Goal: Complete application form: Complete application form

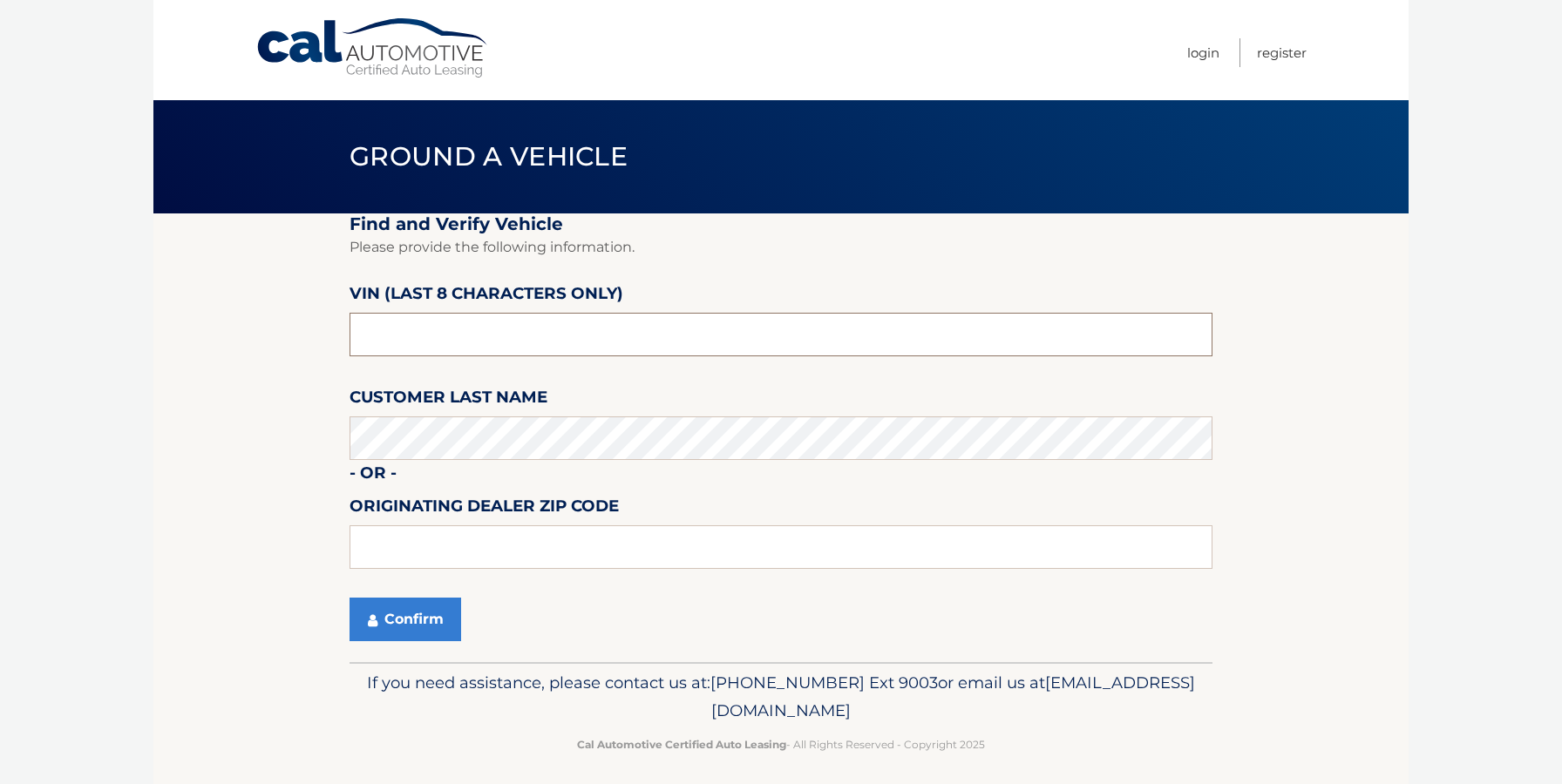
click at [436, 337] on input "text" at bounding box center [781, 334] width 863 height 44
type input "ND520412"
click at [413, 611] on button "Confirm" at bounding box center [405, 619] width 112 height 44
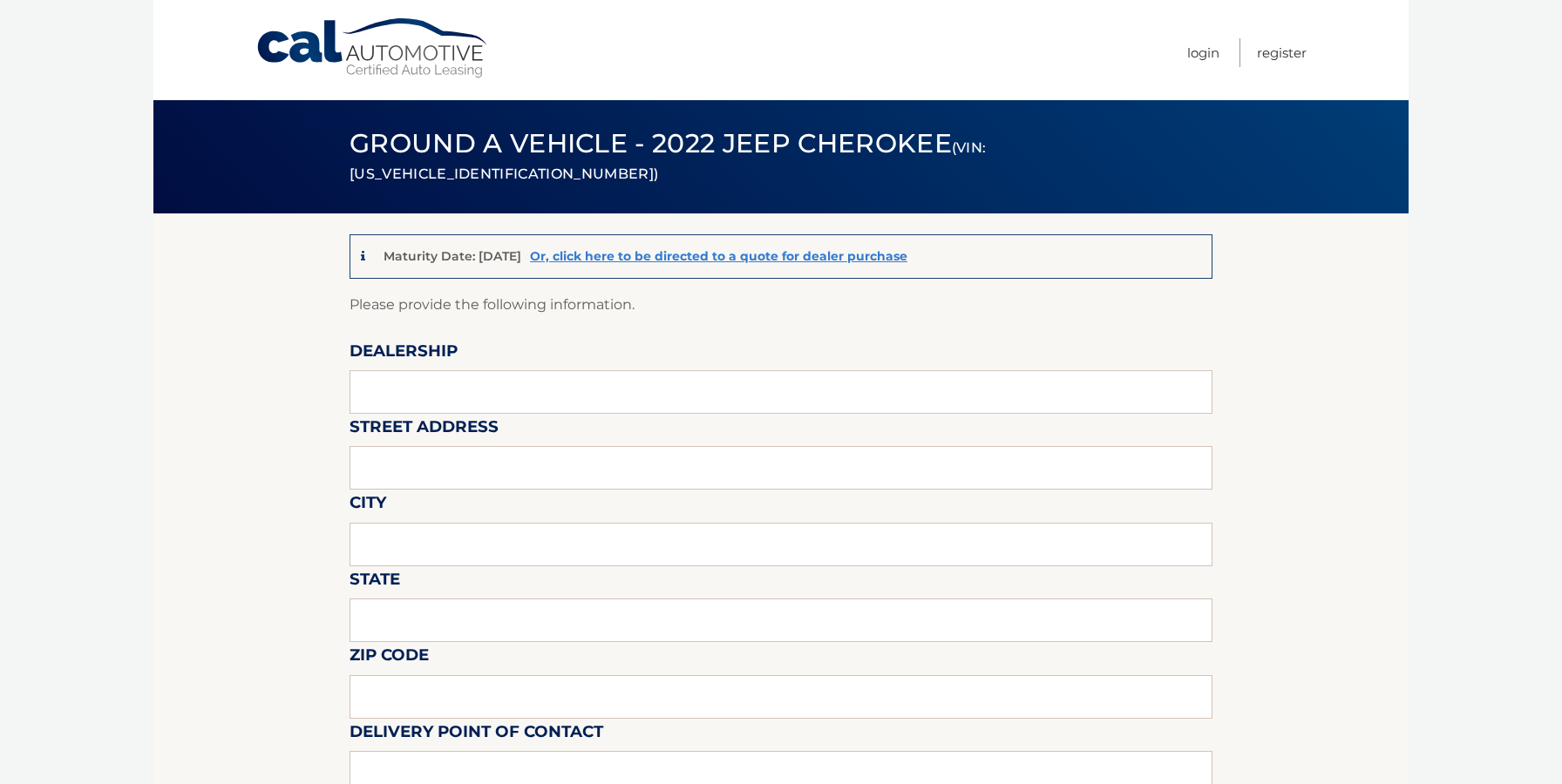
click at [323, 45] on link "Cal Automotive" at bounding box center [373, 48] width 235 height 62
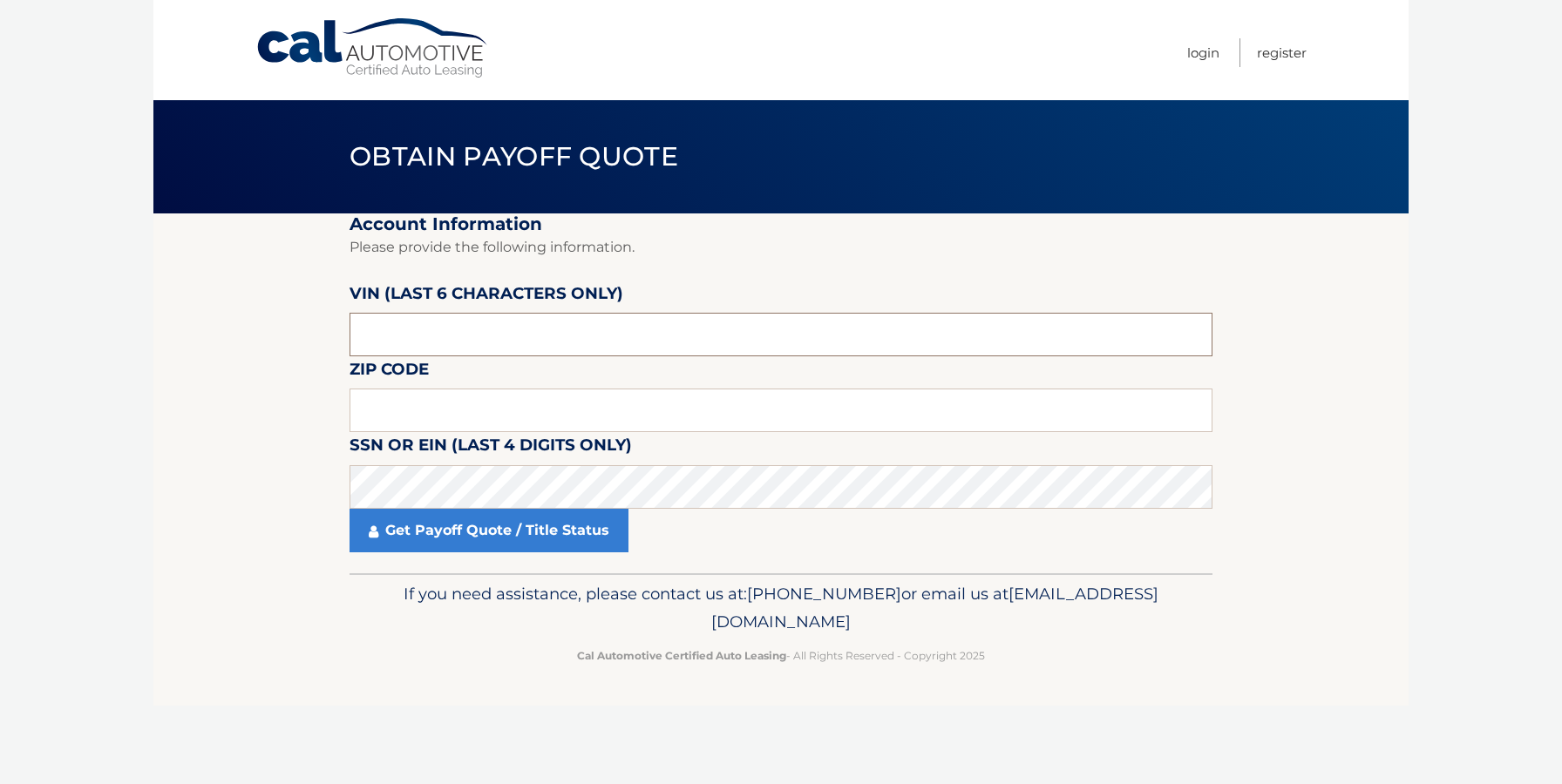
click at [422, 325] on input "text" at bounding box center [781, 334] width 863 height 44
type input "520412"
type input "19060"
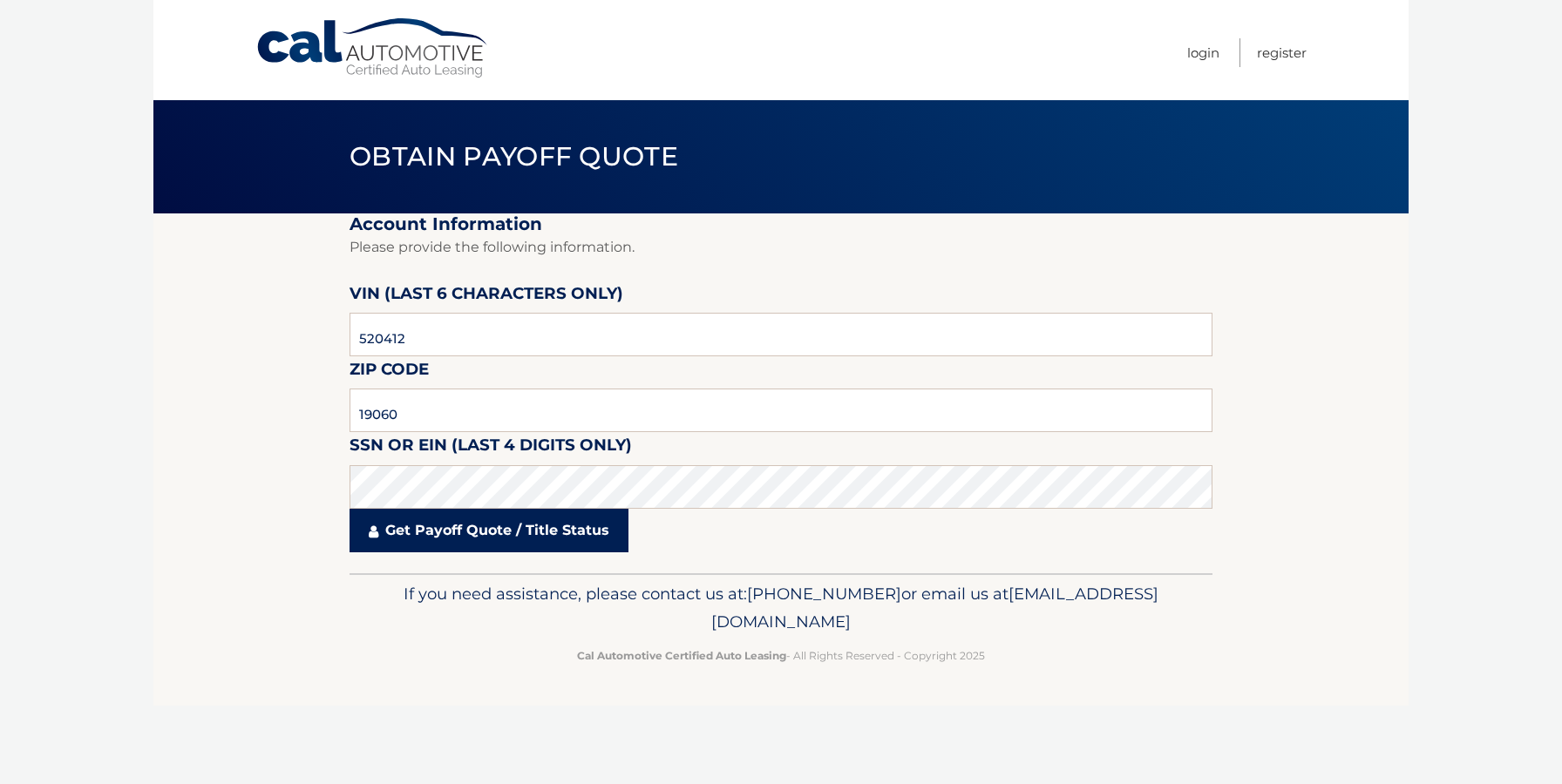
click at [448, 533] on link "Get Payoff Quote / Title Status" at bounding box center [489, 531] width 279 height 44
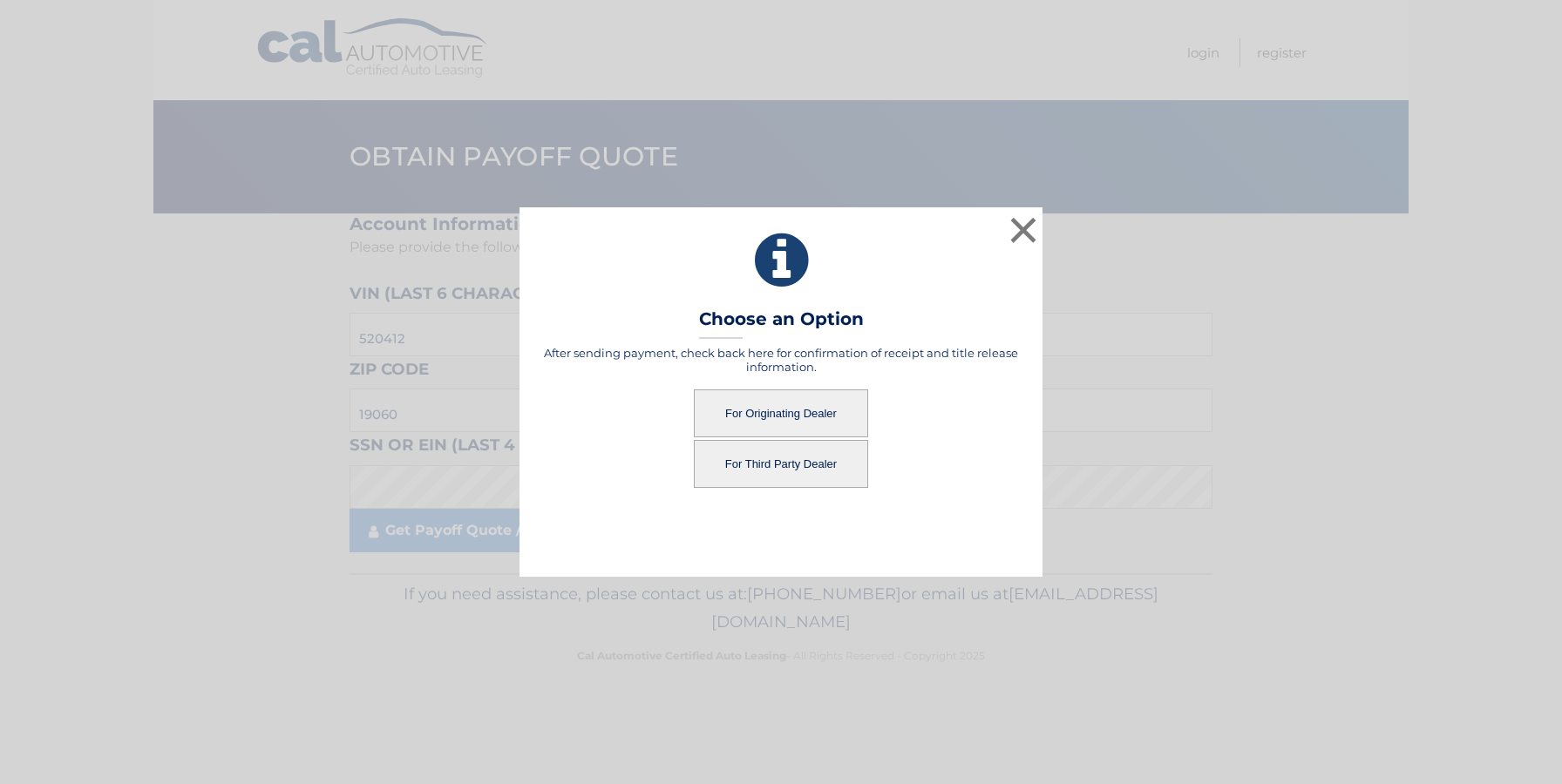
click at [774, 465] on button "For Third Party Dealer" at bounding box center [781, 464] width 174 height 47
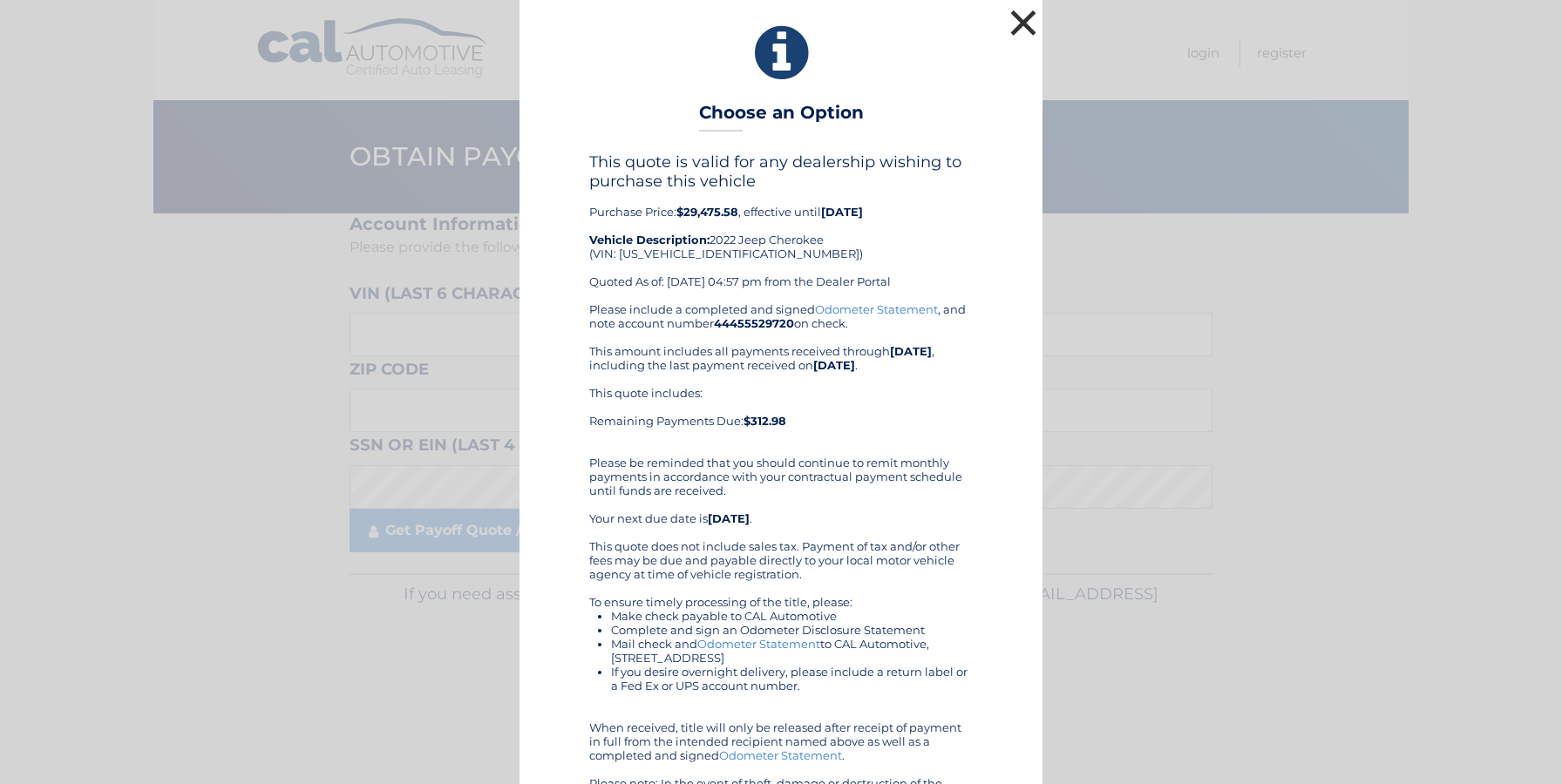
click at [1023, 26] on button "×" at bounding box center [1023, 22] width 35 height 35
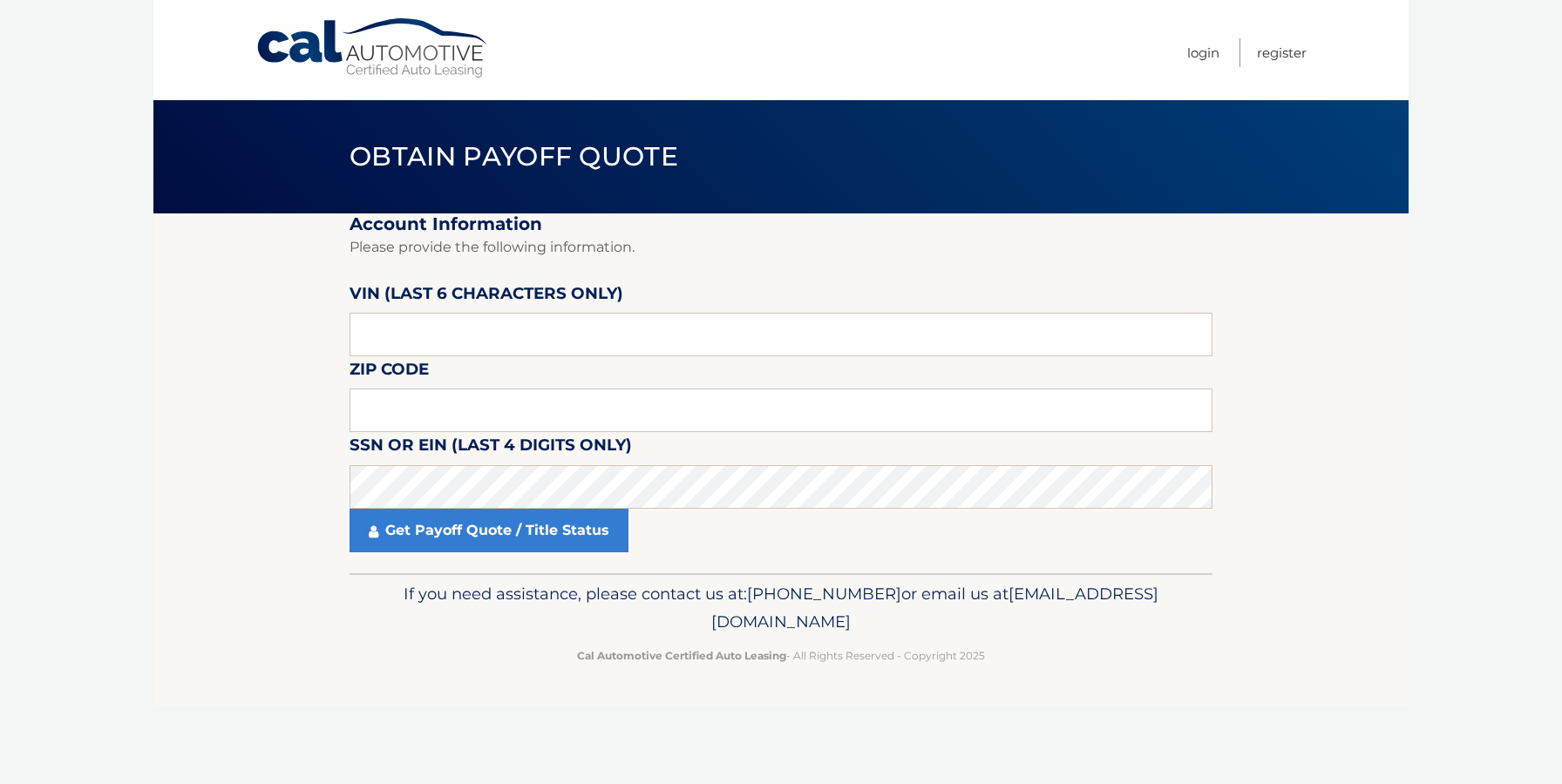
click at [361, 48] on link "Cal Automotive" at bounding box center [373, 48] width 235 height 62
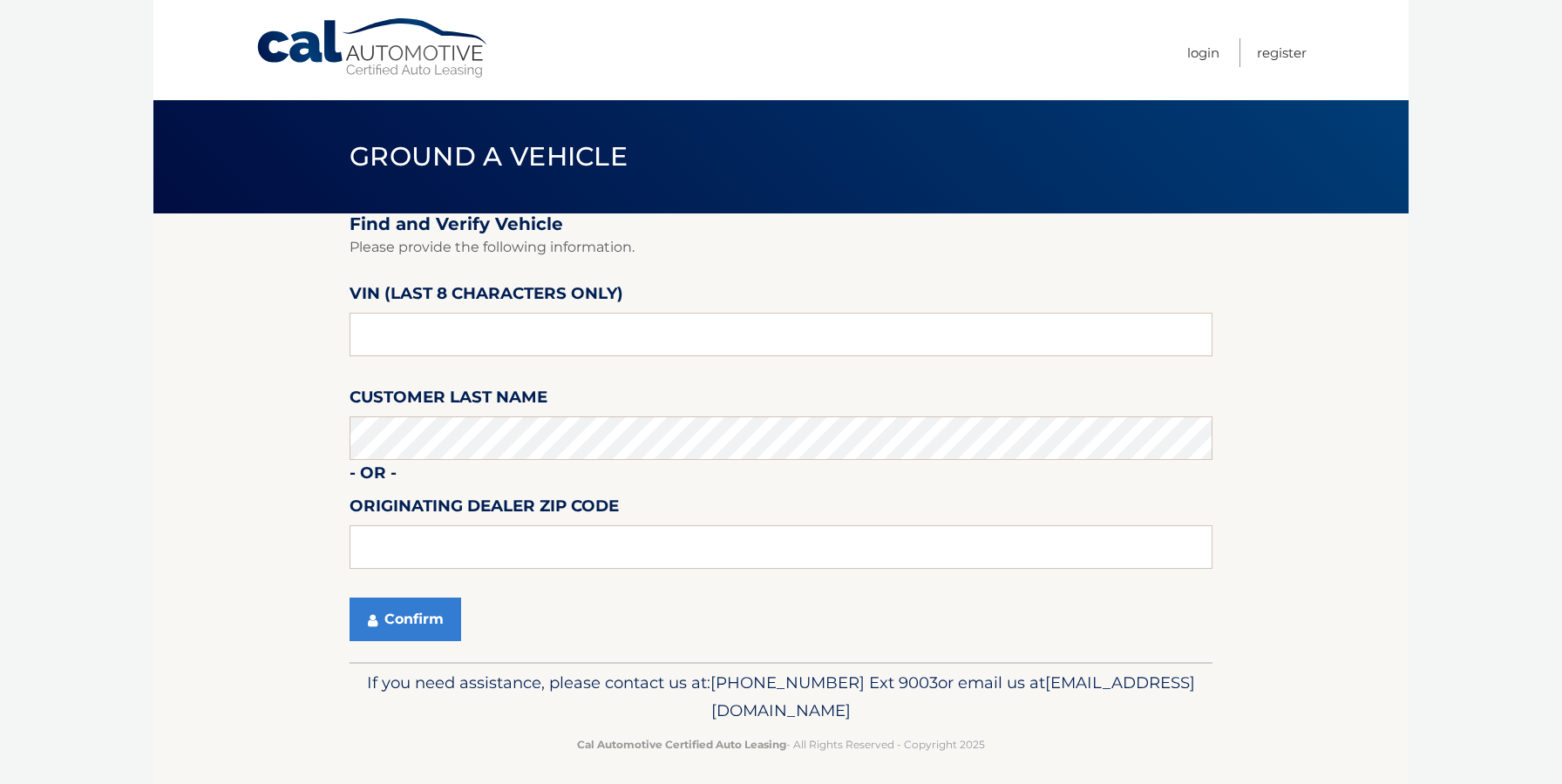
click at [356, 31] on link "Cal Automotive" at bounding box center [373, 48] width 235 height 62
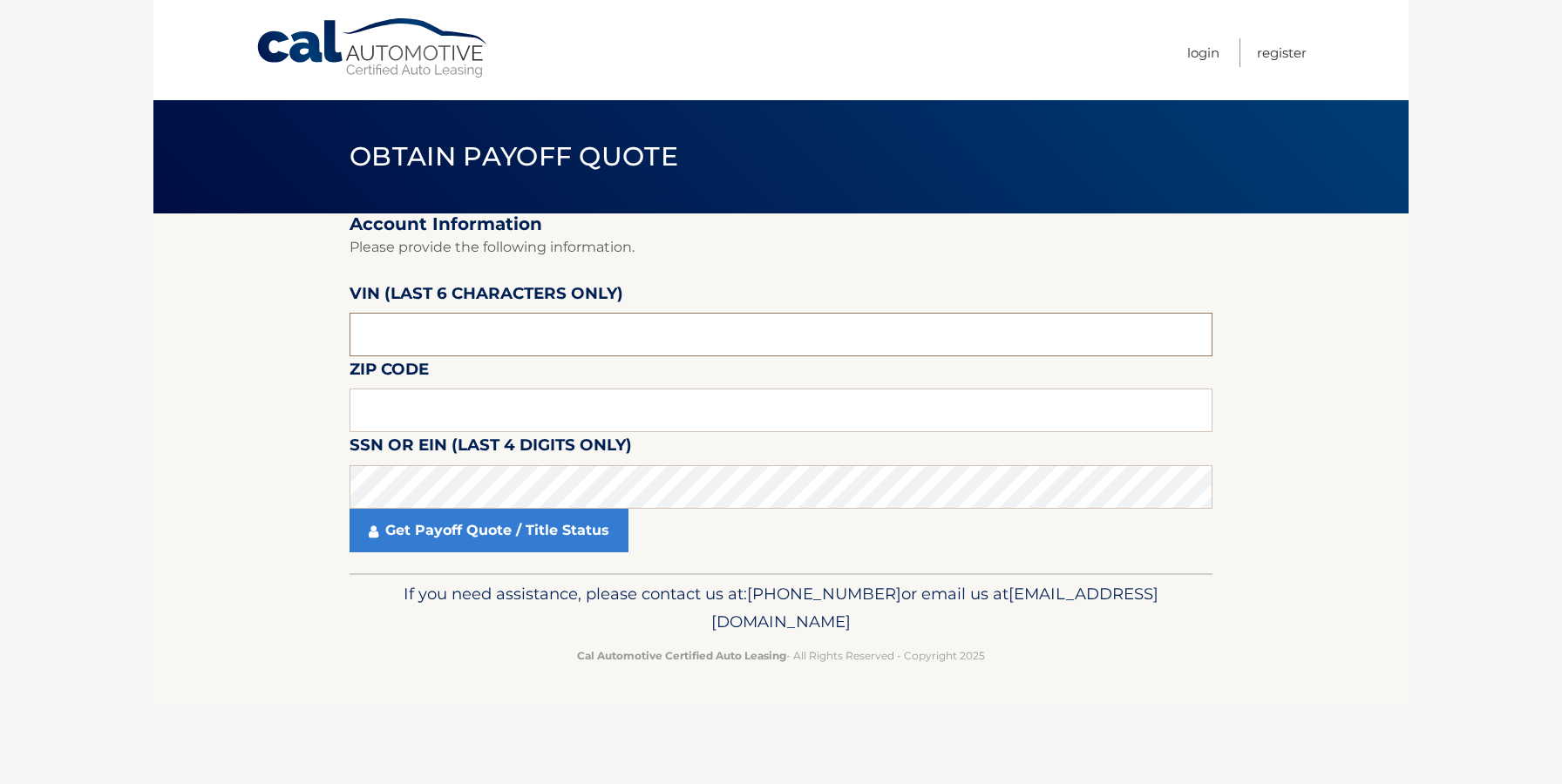
click at [402, 334] on input "text" at bounding box center [781, 334] width 863 height 44
click at [322, 33] on link "Cal Automotive" at bounding box center [373, 48] width 235 height 62
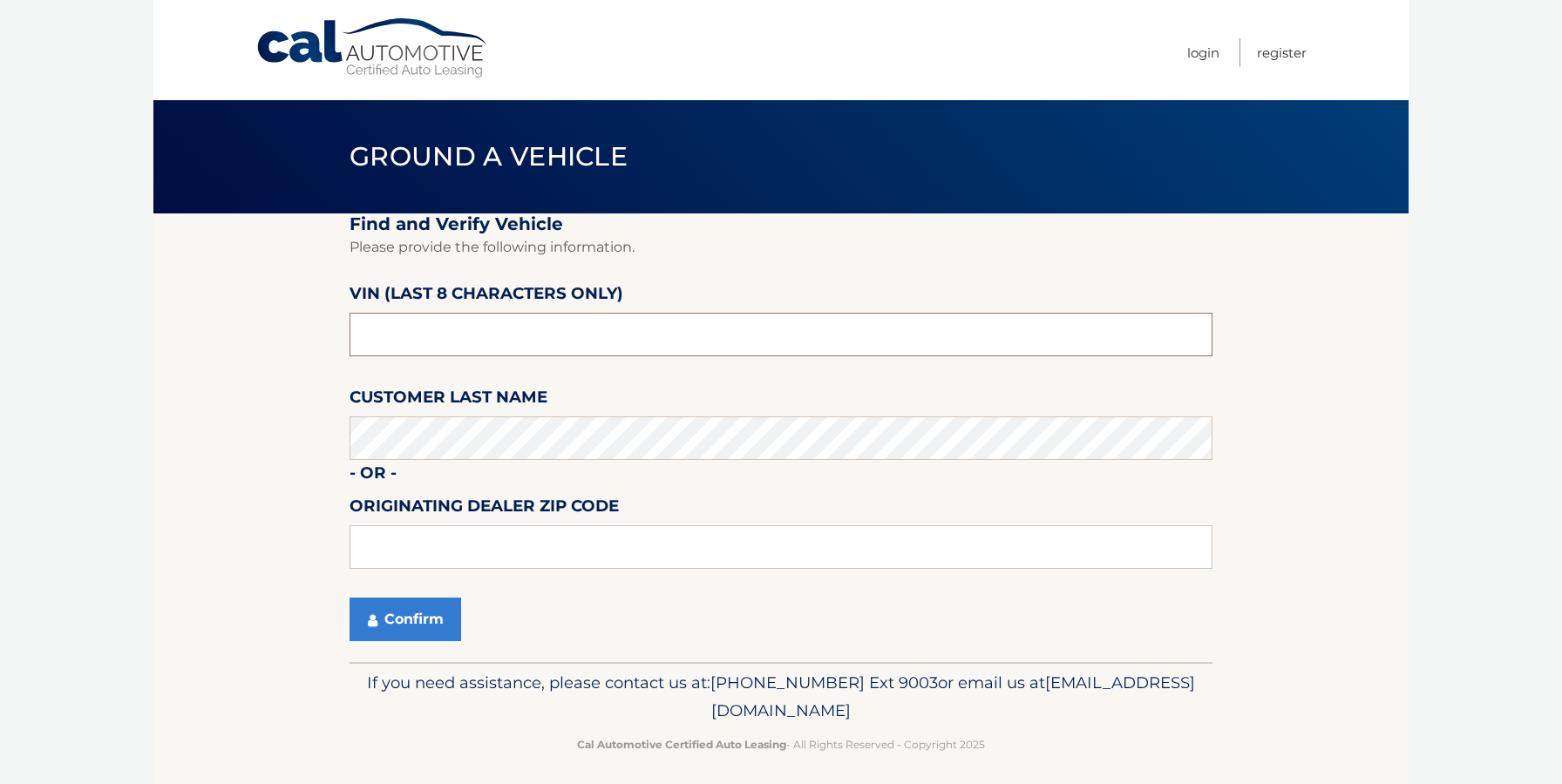
click at [492, 339] on input "text" at bounding box center [781, 334] width 863 height 44
type input "ND520412"
click at [393, 620] on button "Confirm" at bounding box center [405, 619] width 112 height 44
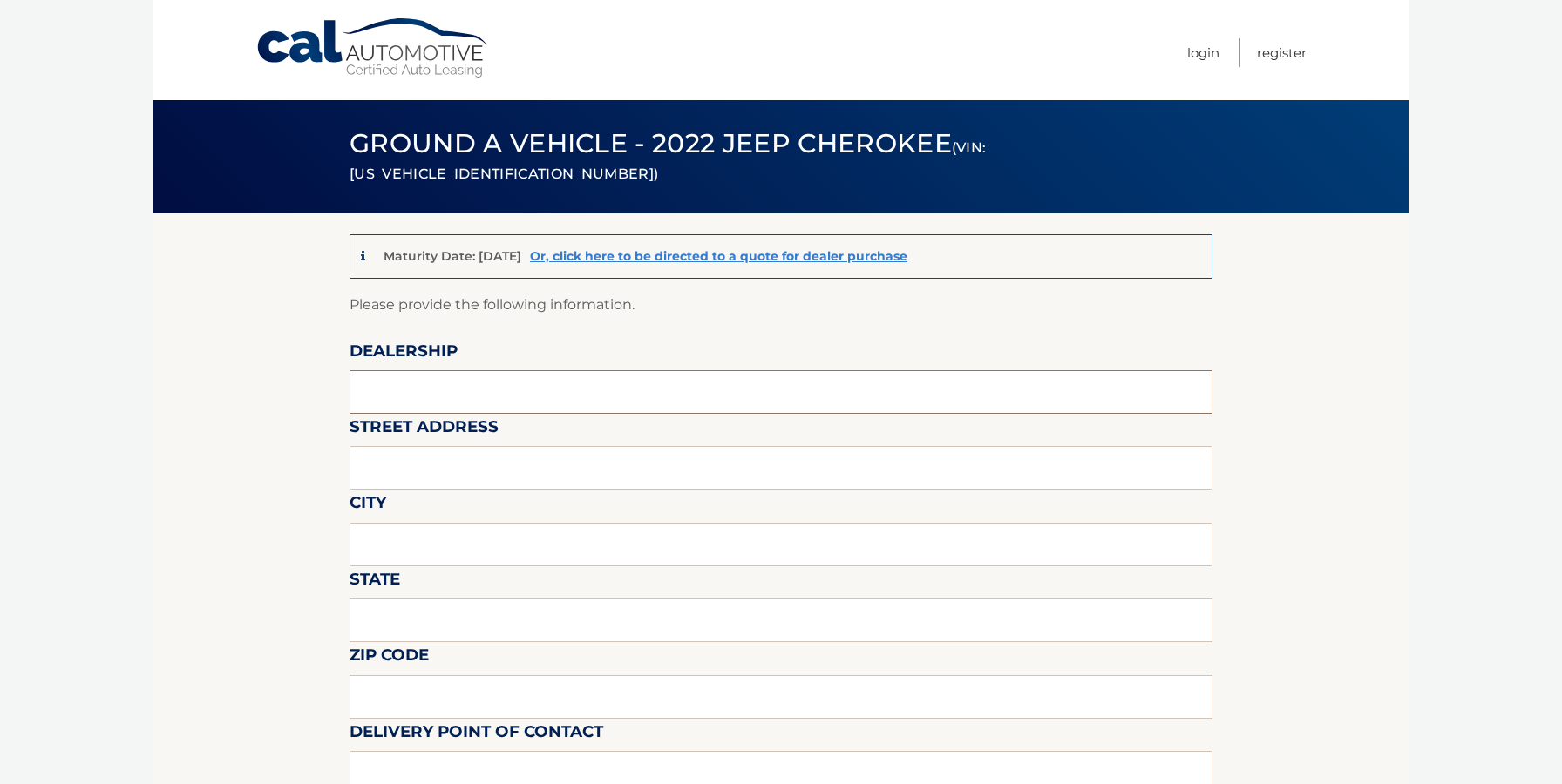
click at [441, 371] on input "text" at bounding box center [781, 392] width 863 height 44
type input "David Dodge Chrysler Jeep Ram"
type input "1801 Wilmington Pike Glen Mills, PA 19342"
type input "GLEN MILLS"
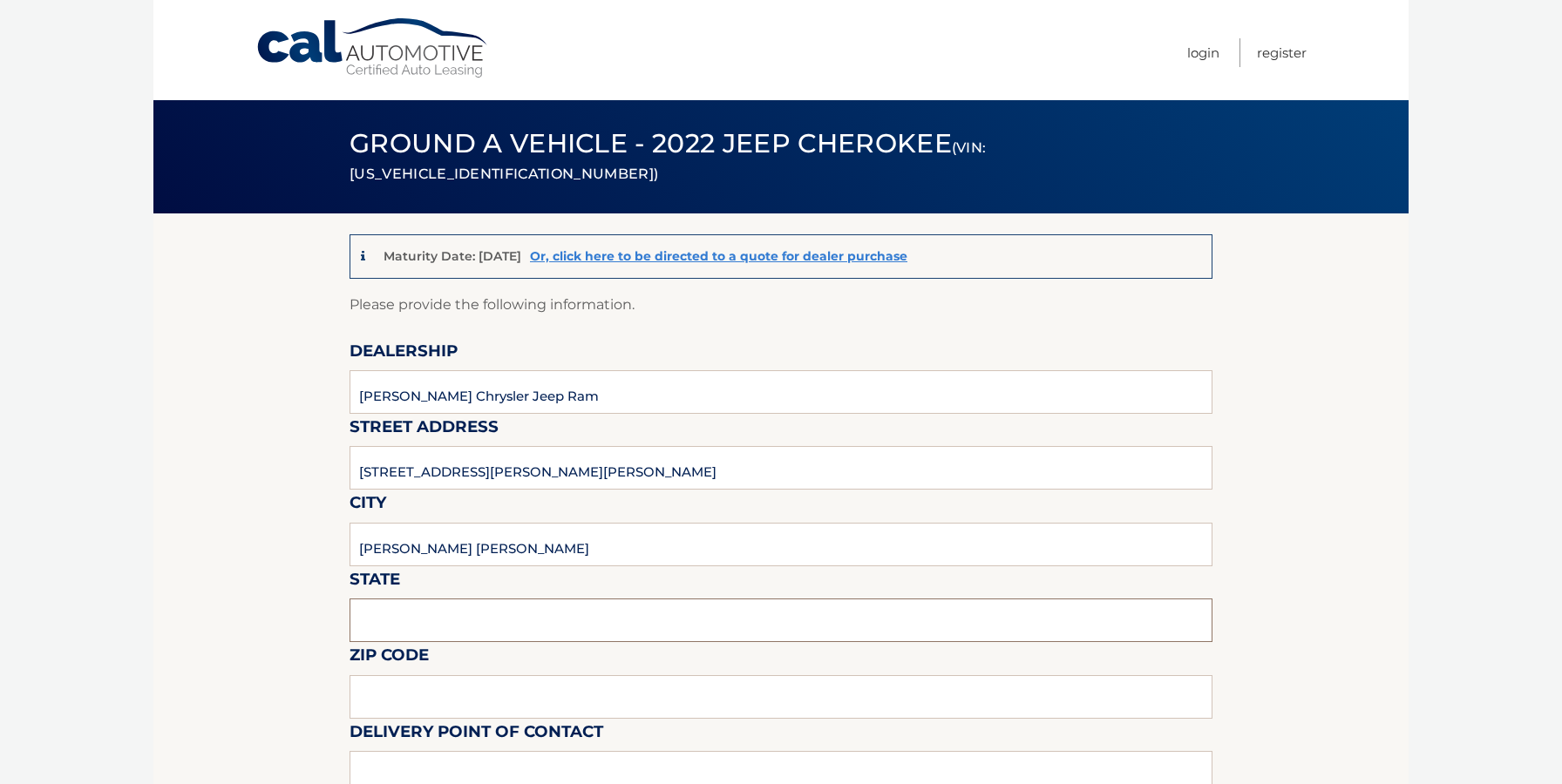
type input "PA"
type input "19342"
type input "DOUG WIEBE"
type input "6103585300"
type input "DWIEBE@DRIVEDAVID.COM"
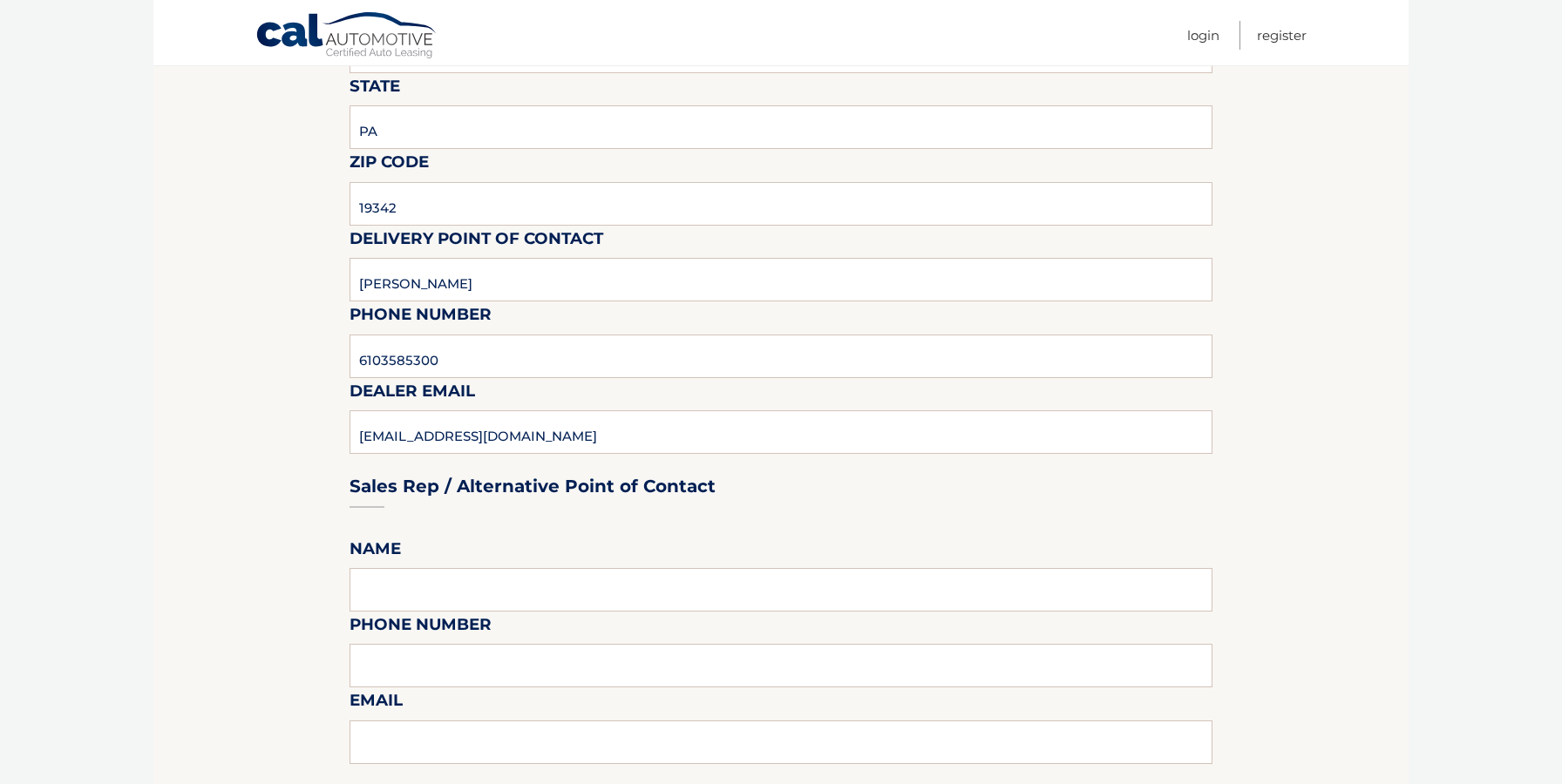
scroll to position [597, 0]
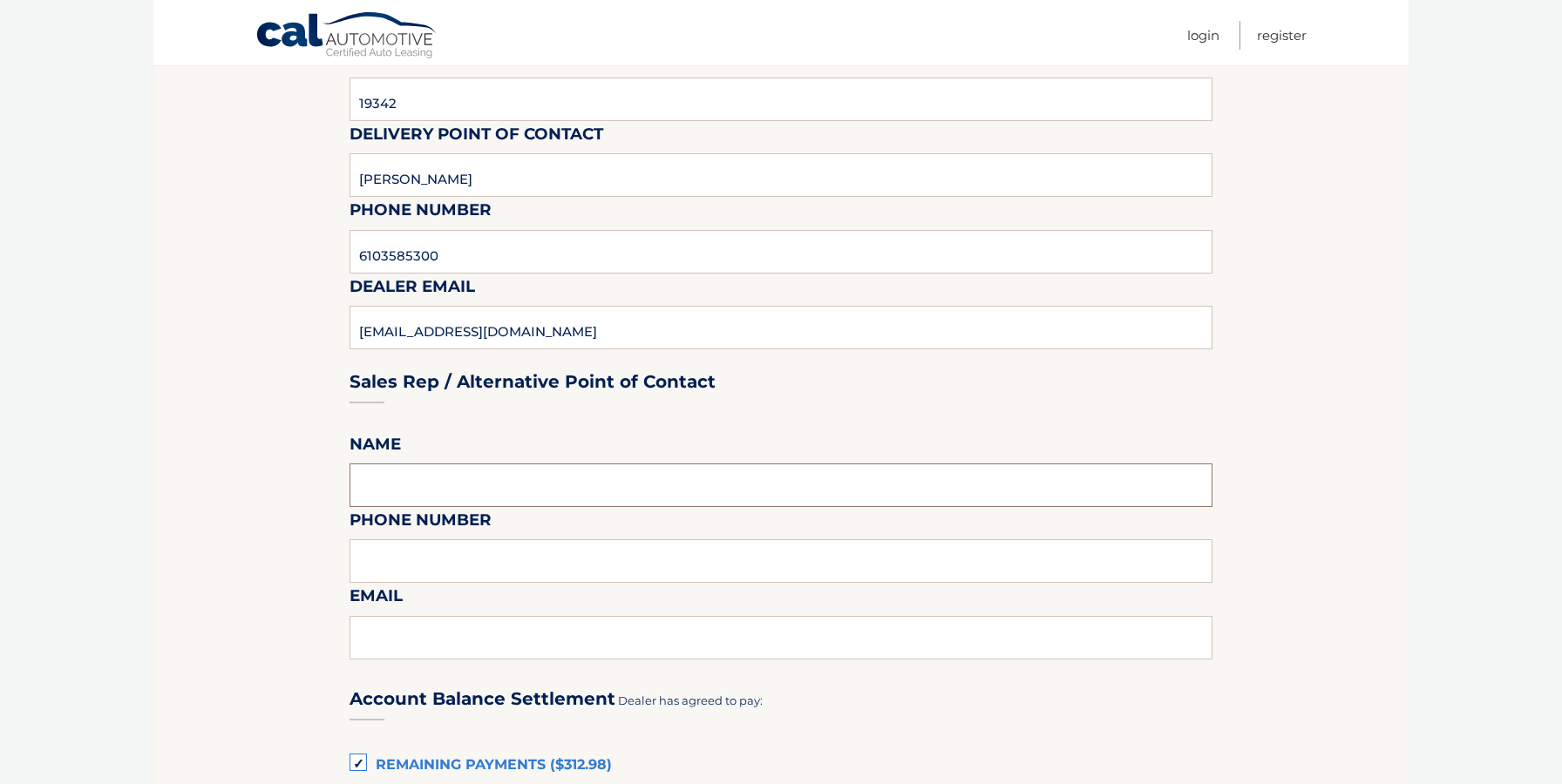
click at [537, 484] on input "text" at bounding box center [781, 485] width 863 height 44
type input "DOUG WIEBE"
type input "6103585300"
type input "DWIEBE@DRIVEDAVID.COM"
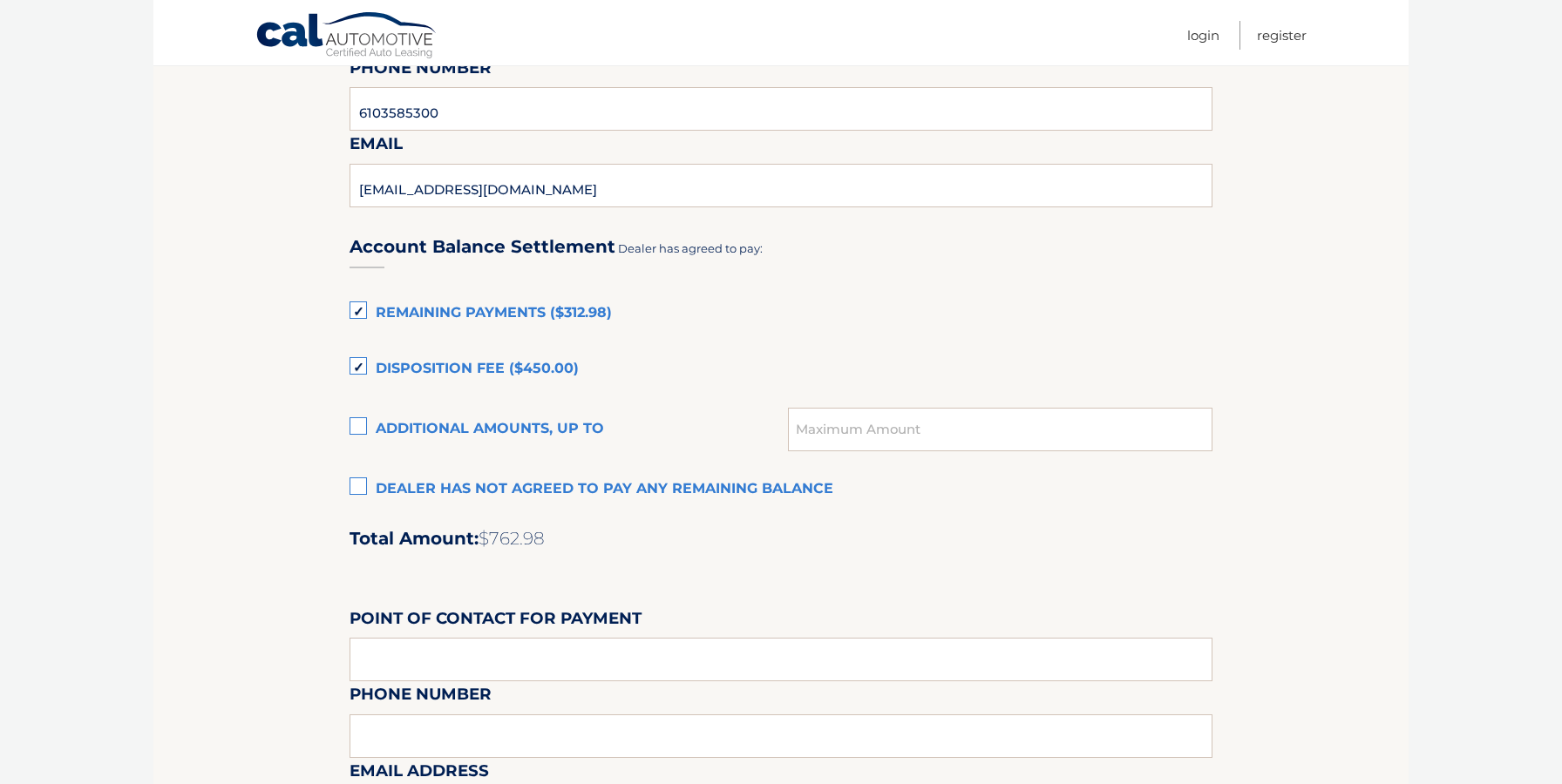
scroll to position [1126, 0]
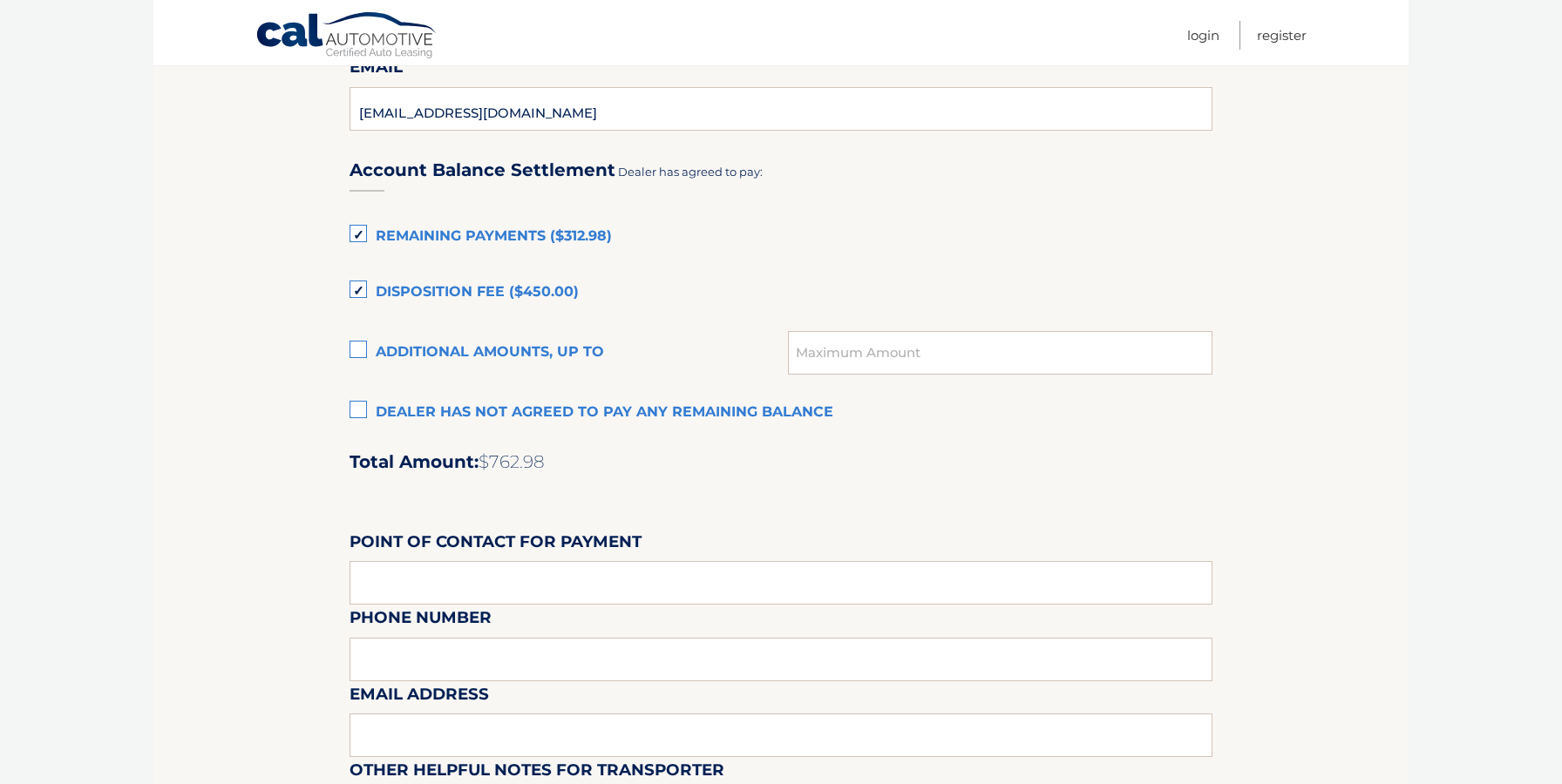
click at [349, 414] on label "Dealer has not agreed to pay any remaining balance" at bounding box center [781, 412] width 863 height 35
click at [0, 0] on input "Dealer has not agreed to pay any remaining balance" at bounding box center [0, 0] width 0 height 0
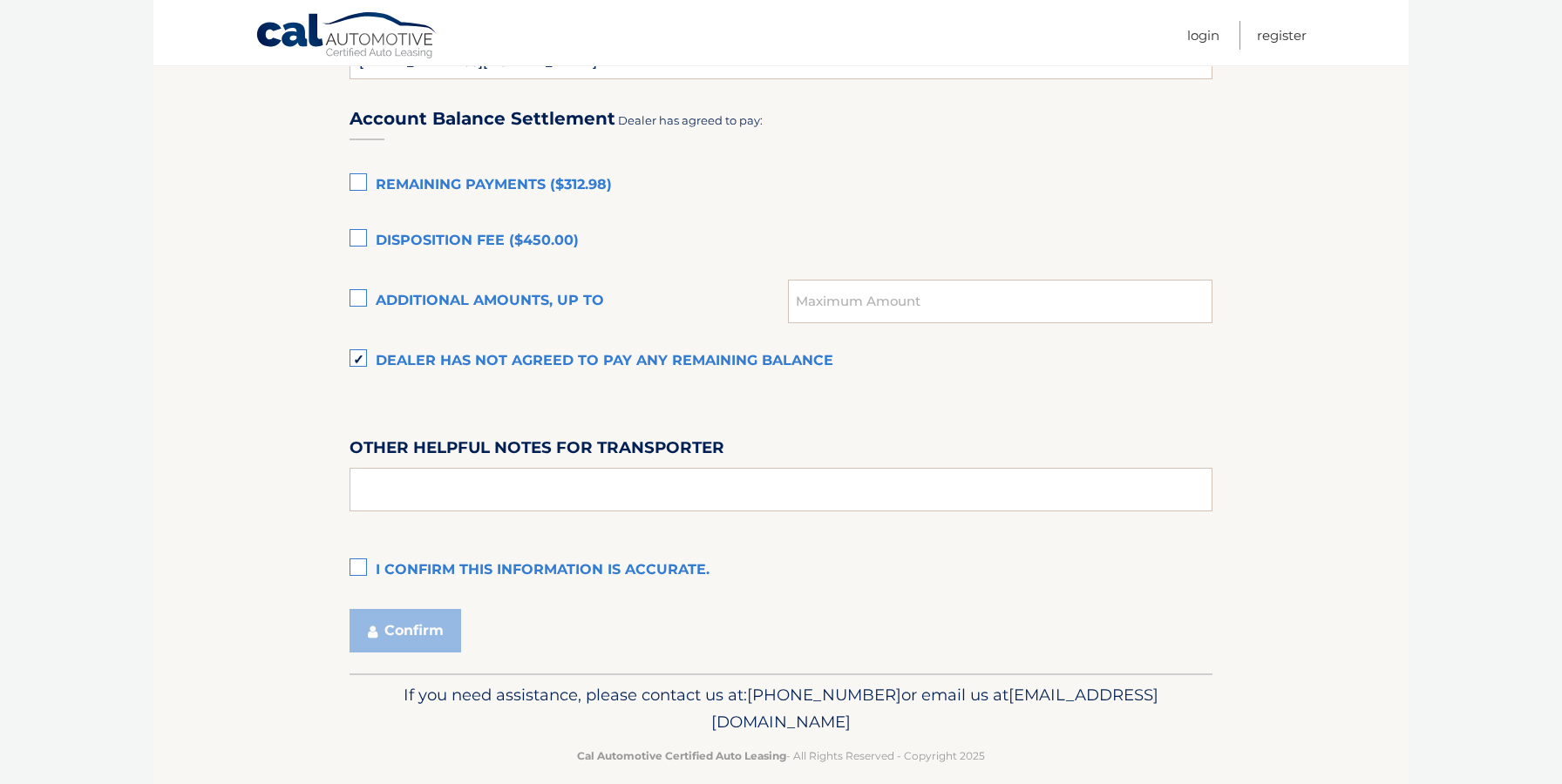
scroll to position [1199, 0]
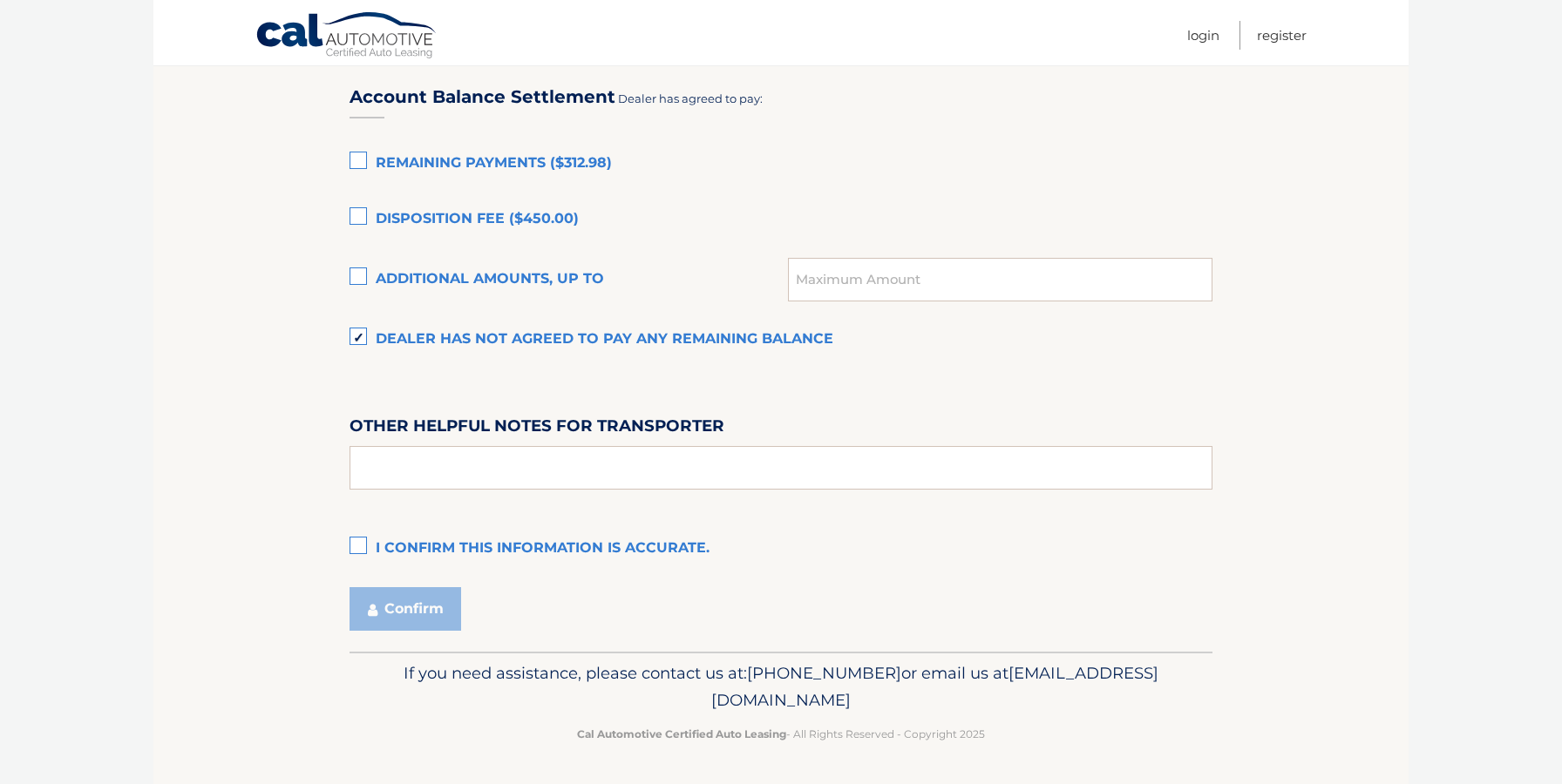
click at [353, 549] on label "I confirm this information is accurate." at bounding box center [781, 549] width 863 height 35
click at [0, 0] on input "I confirm this information is accurate." at bounding box center [0, 0] width 0 height 0
click at [413, 611] on button "Confirm" at bounding box center [405, 609] width 112 height 44
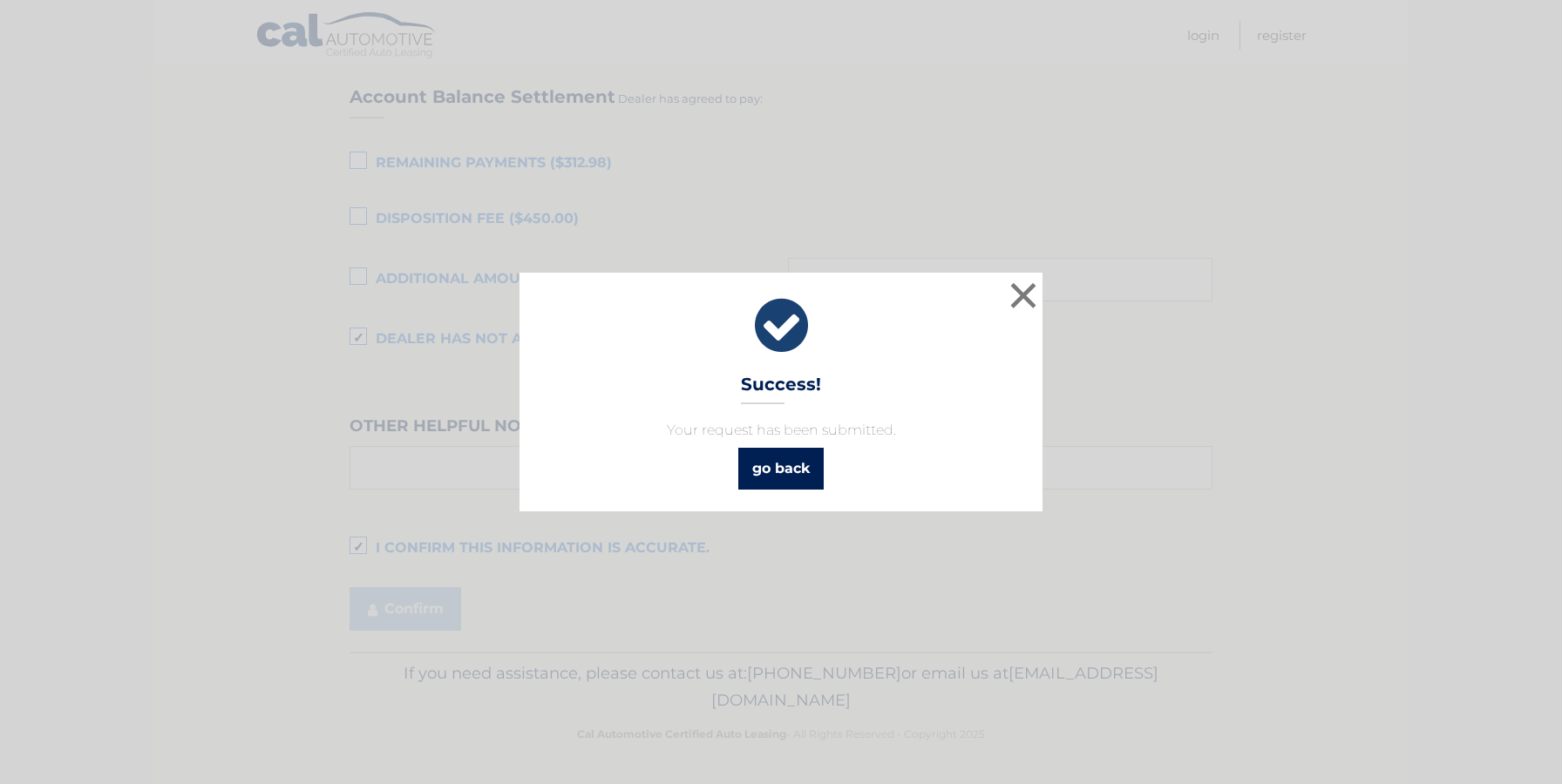
click at [791, 458] on link "go back" at bounding box center [781, 469] width 85 height 42
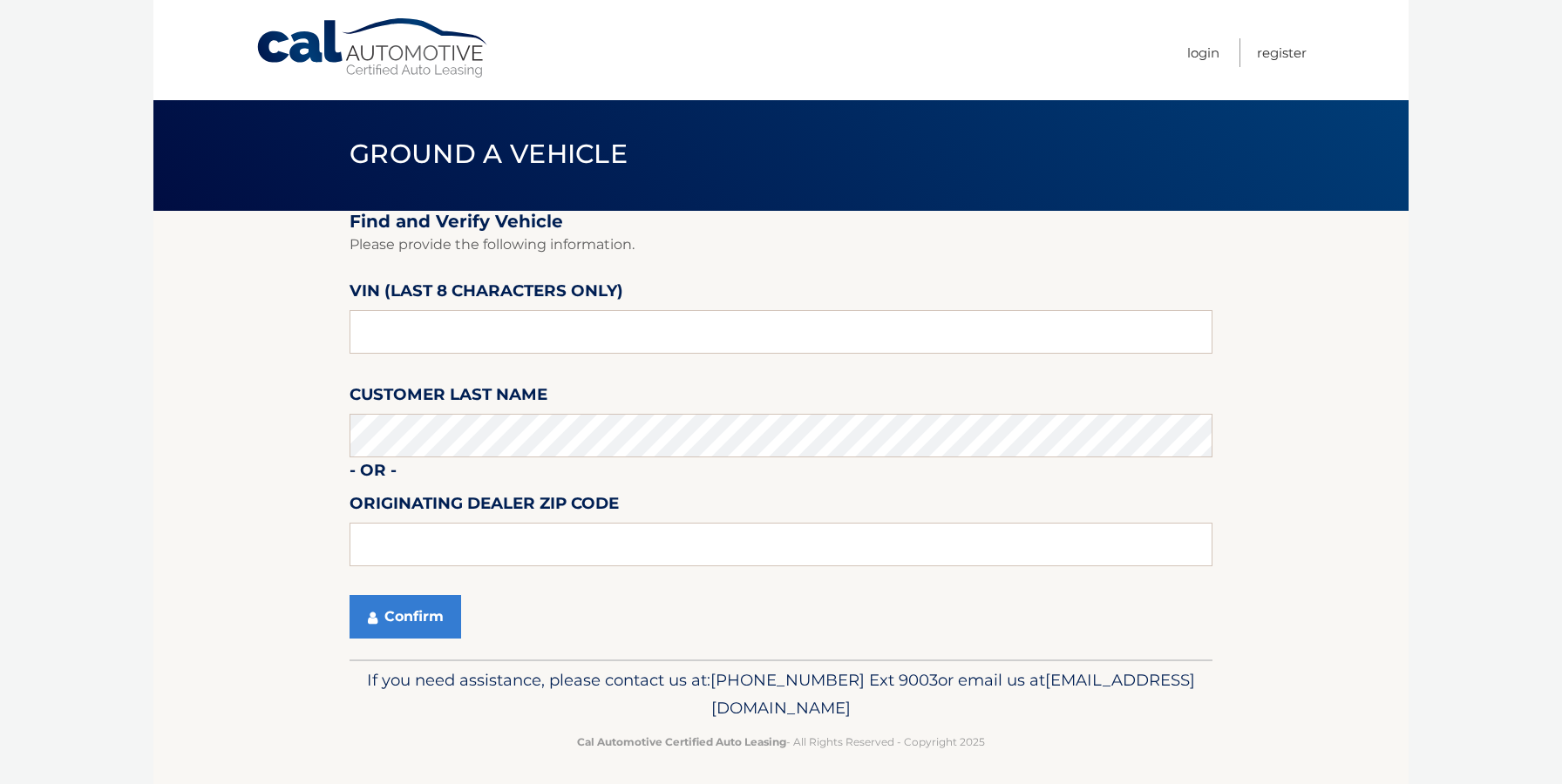
scroll to position [9, 0]
